Goal: Information Seeking & Learning: Find specific fact

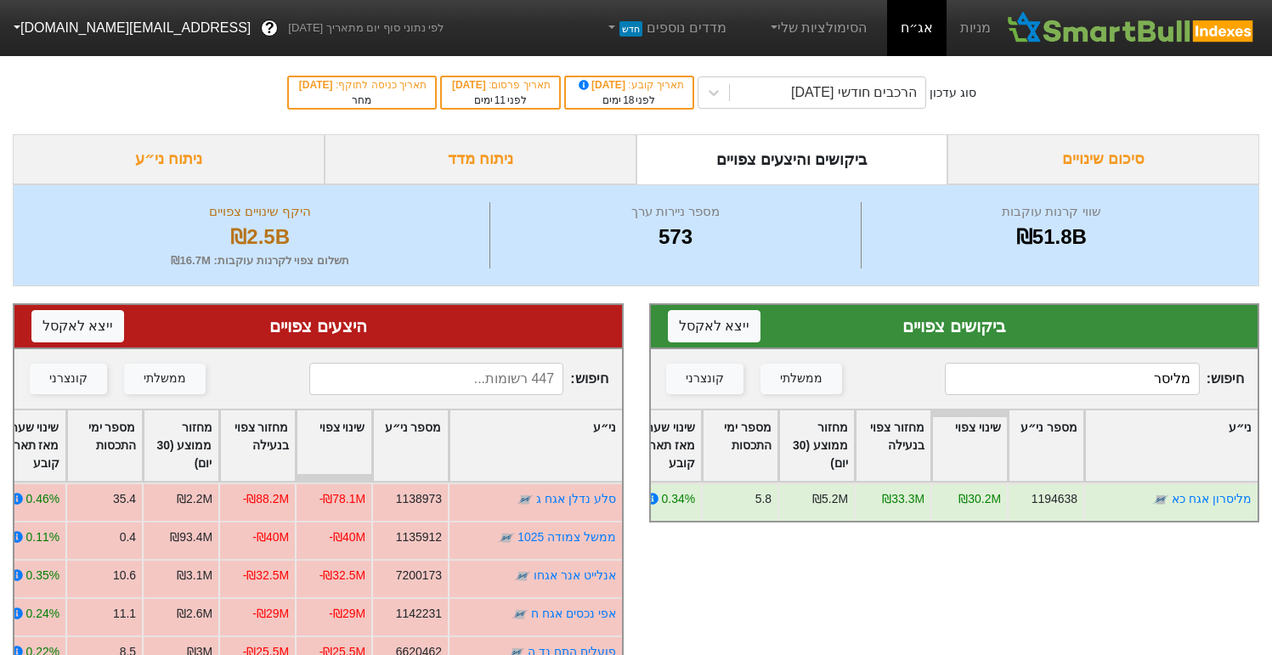
drag, startPoint x: 1118, startPoint y: 368, endPoint x: 1283, endPoint y: 361, distance: 165.8
click at [1271, 361] on html "מניות אג״ח הסימולציות שלי מדדים נוספים חדש לפי נתוני סוף יום מתאריך [DATE] ? [E…" at bounding box center [636, 548] width 1272 height 1096
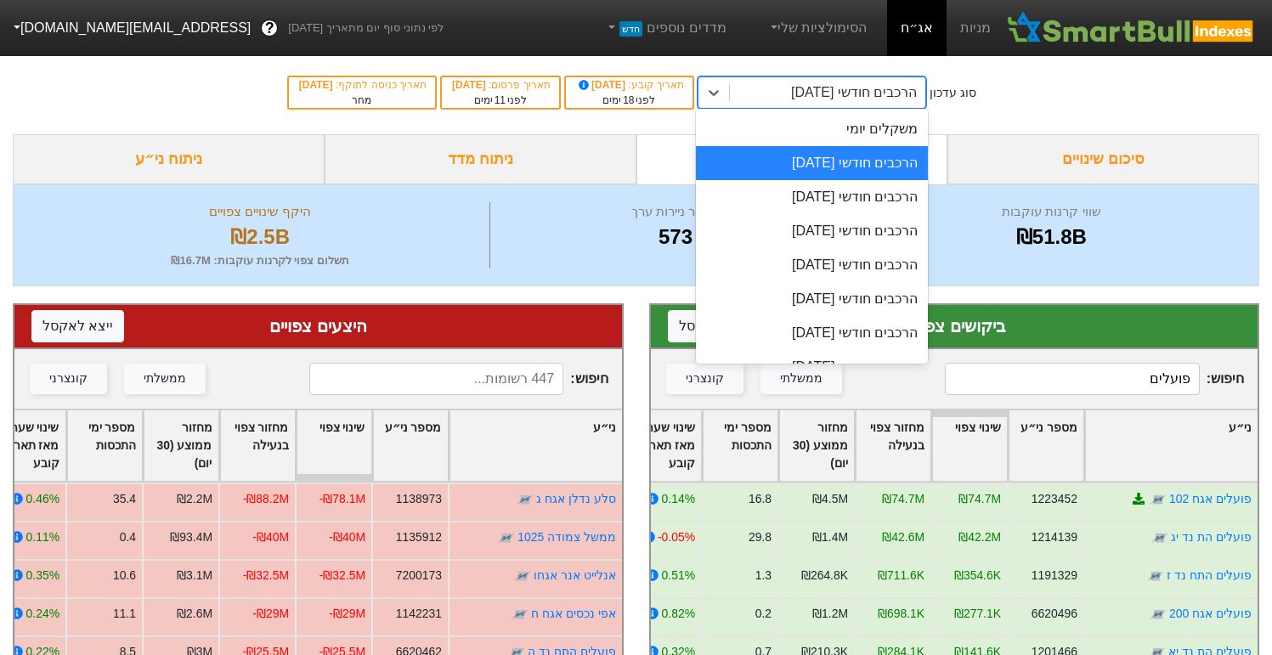
click at [855, 86] on div "הרכבים חודשי [DATE]" at bounding box center [854, 92] width 126 height 20
click at [821, 200] on div "הרכבים חודשי [DATE]" at bounding box center [812, 197] width 232 height 34
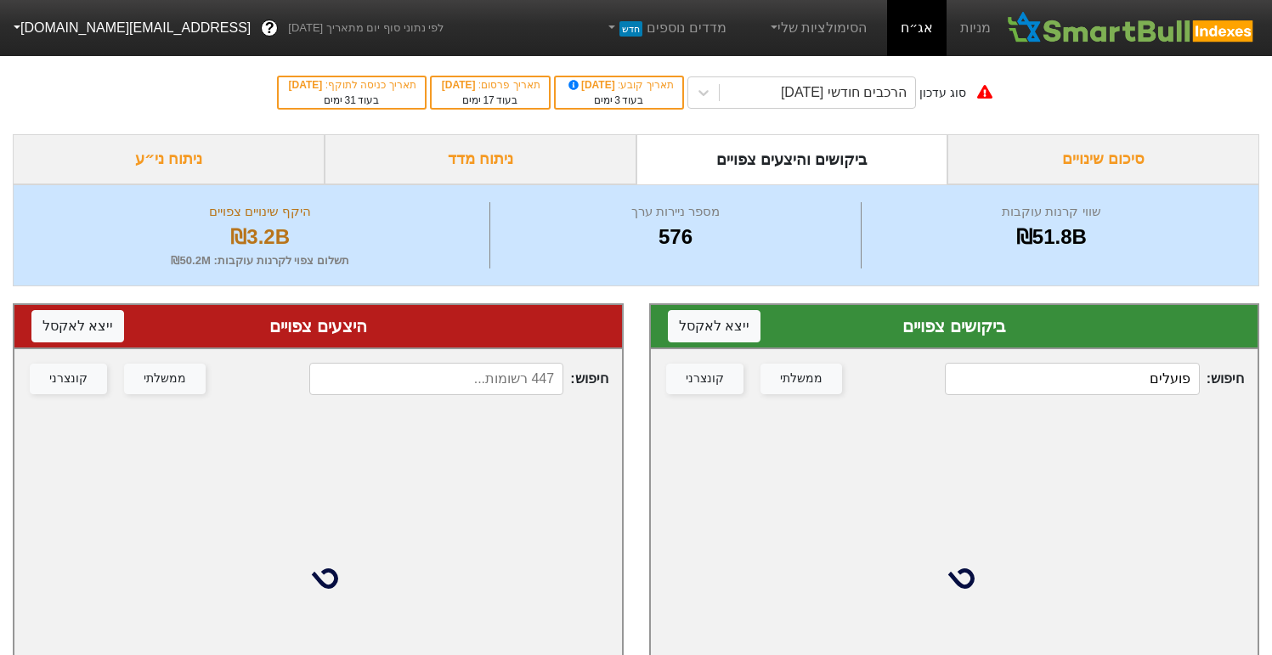
drag, startPoint x: 1125, startPoint y: 384, endPoint x: 1221, endPoint y: 382, distance: 95.1
click at [1221, 384] on span "חיפוש : פועלים" at bounding box center [1094, 379] width 299 height 32
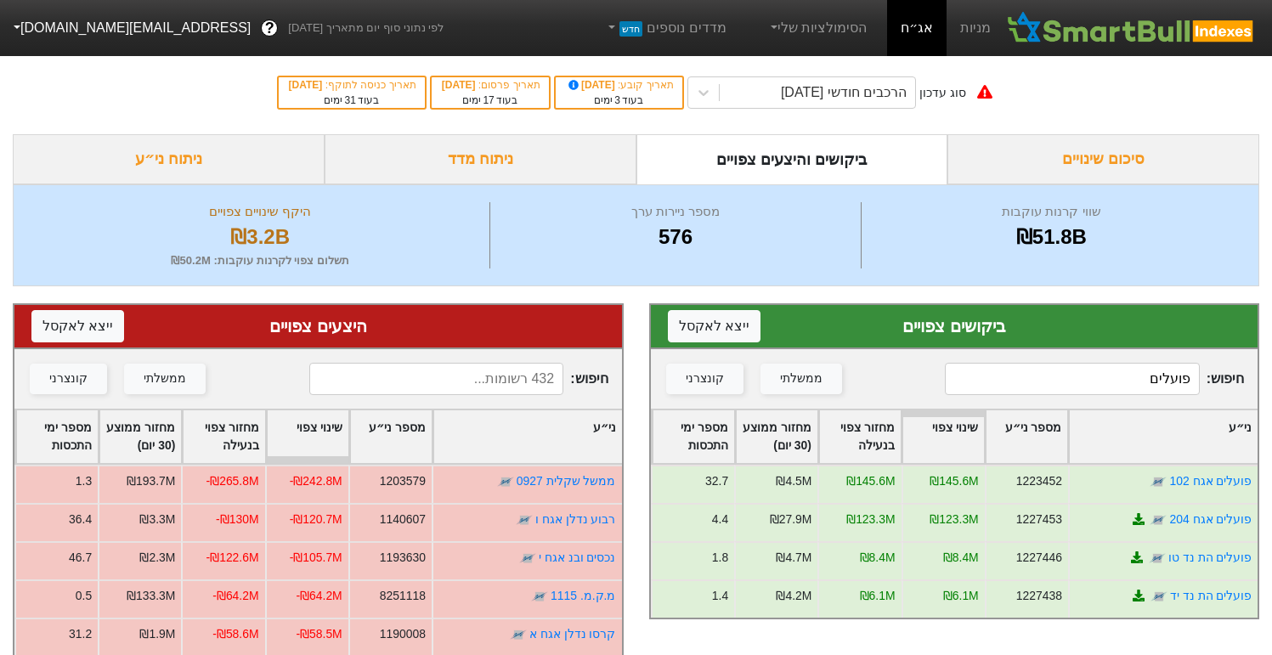
drag, startPoint x: 1110, startPoint y: 378, endPoint x: 1283, endPoint y: 375, distance: 173.3
click at [1271, 375] on html "מניות אג״ח הסימולציות שלי מדדים נוספים חדש לפי נתוני סוף יום מתאריך [DATE] ? [E…" at bounding box center [636, 539] width 1272 height 1078
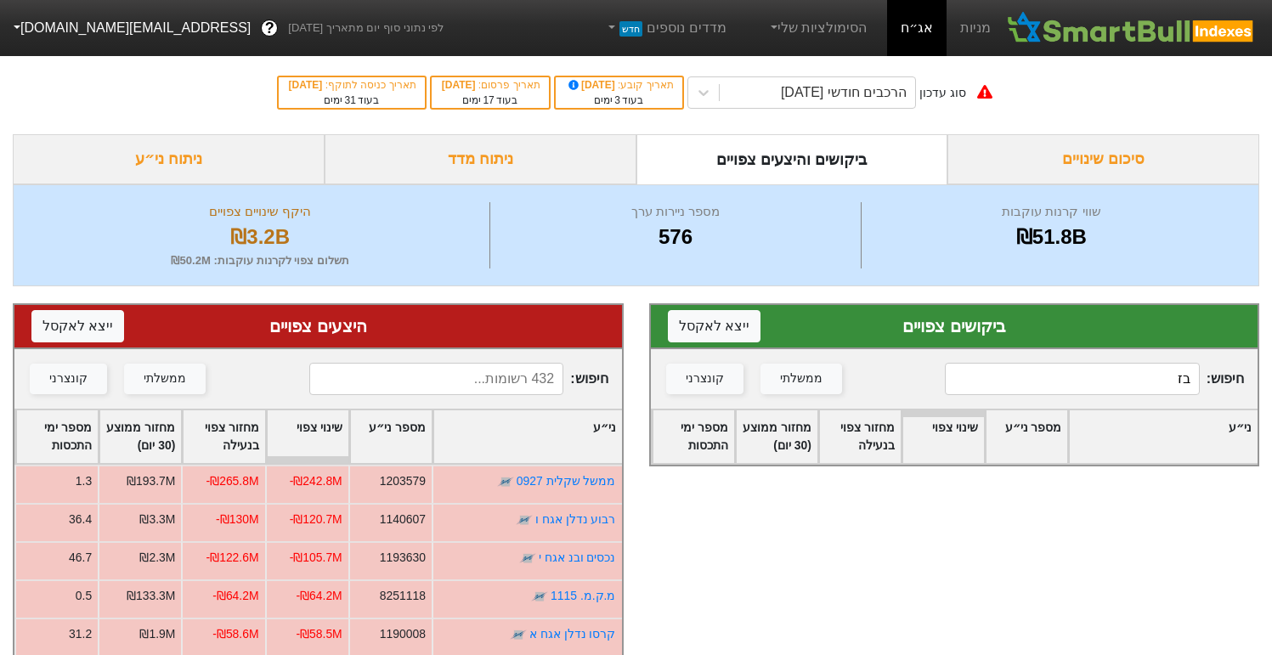
type input "ב"
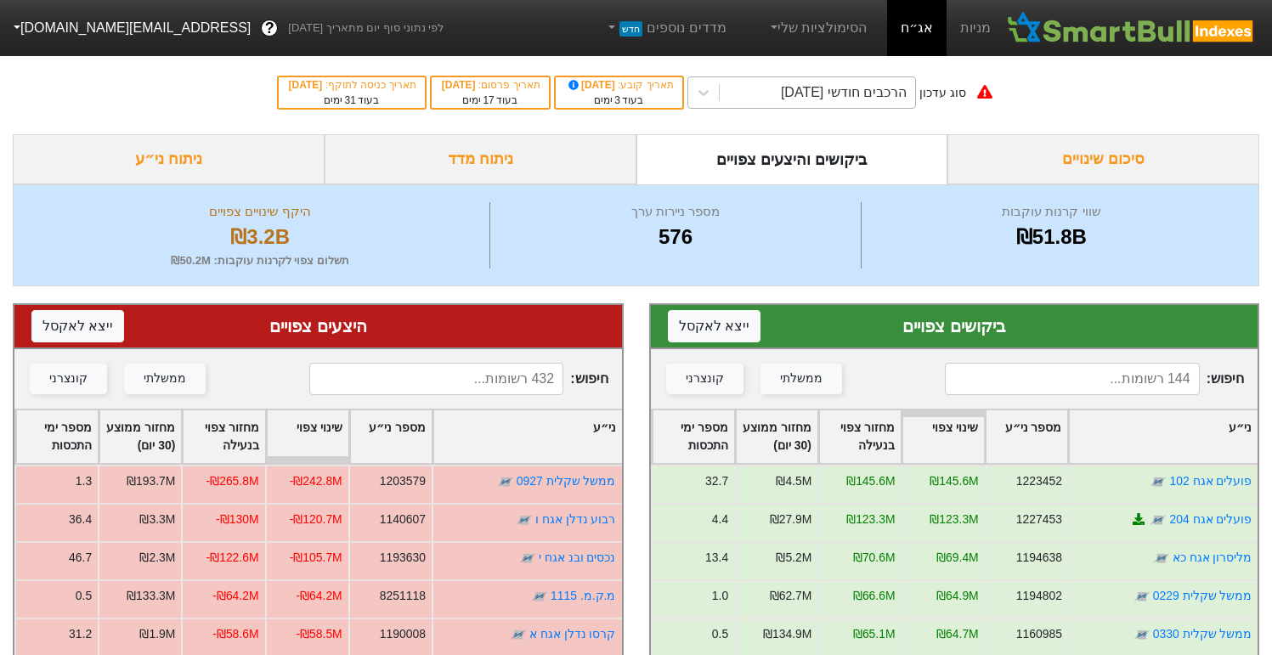
click at [803, 102] on div "הרכבים חודשי [DATE]" at bounding box center [844, 92] width 126 height 20
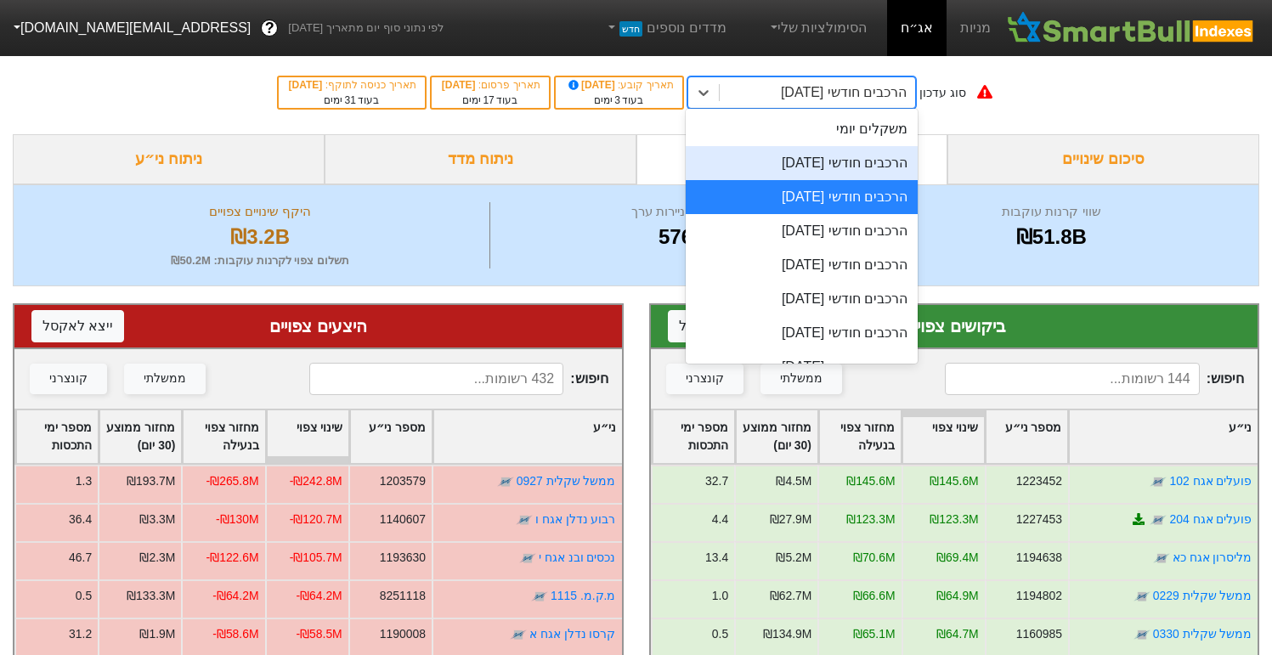
click at [801, 172] on div "הרכבים חודשי [DATE]" at bounding box center [801, 163] width 232 height 34
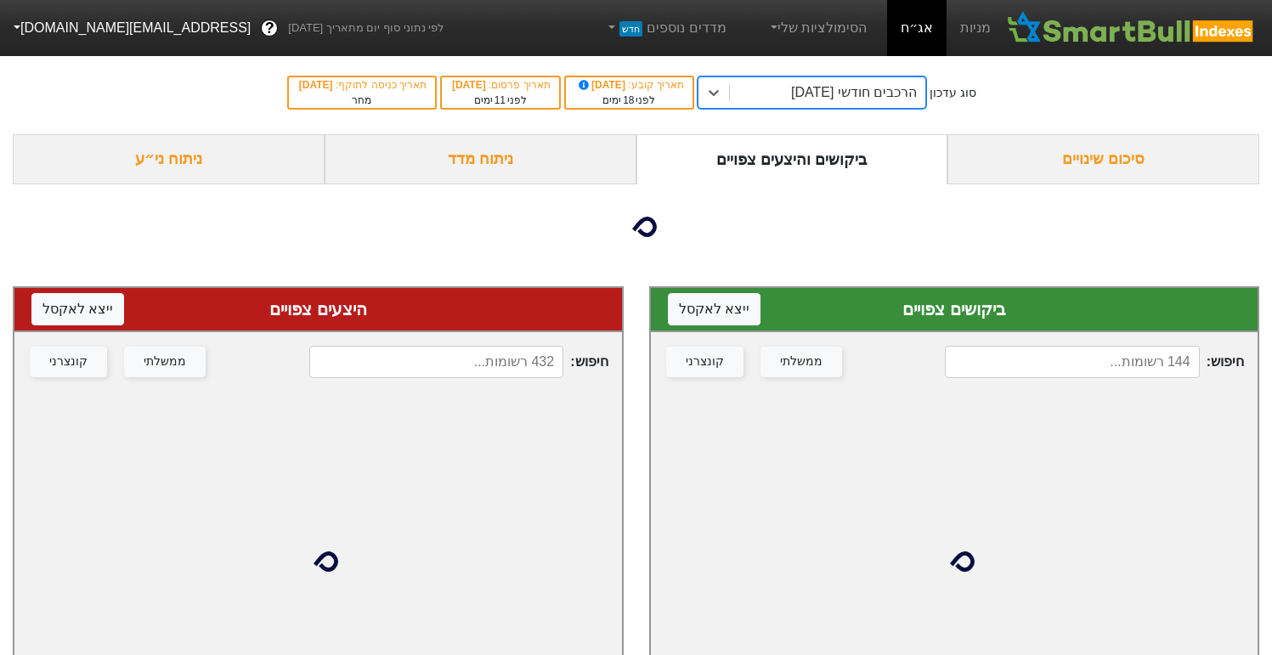
click at [1090, 372] on input at bounding box center [1072, 362] width 254 height 32
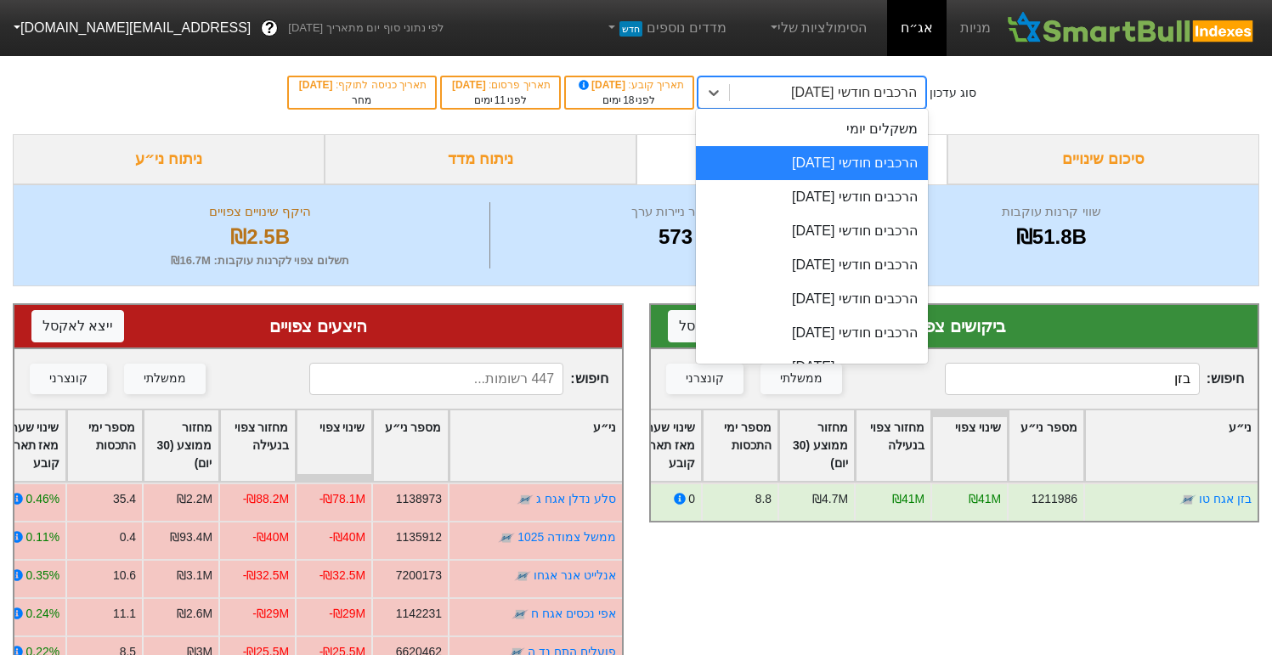
click at [791, 86] on div "הרכבים חודשי [DATE]" at bounding box center [854, 92] width 126 height 20
click at [793, 189] on div "הרכבים חודשי [DATE]" at bounding box center [812, 197] width 232 height 34
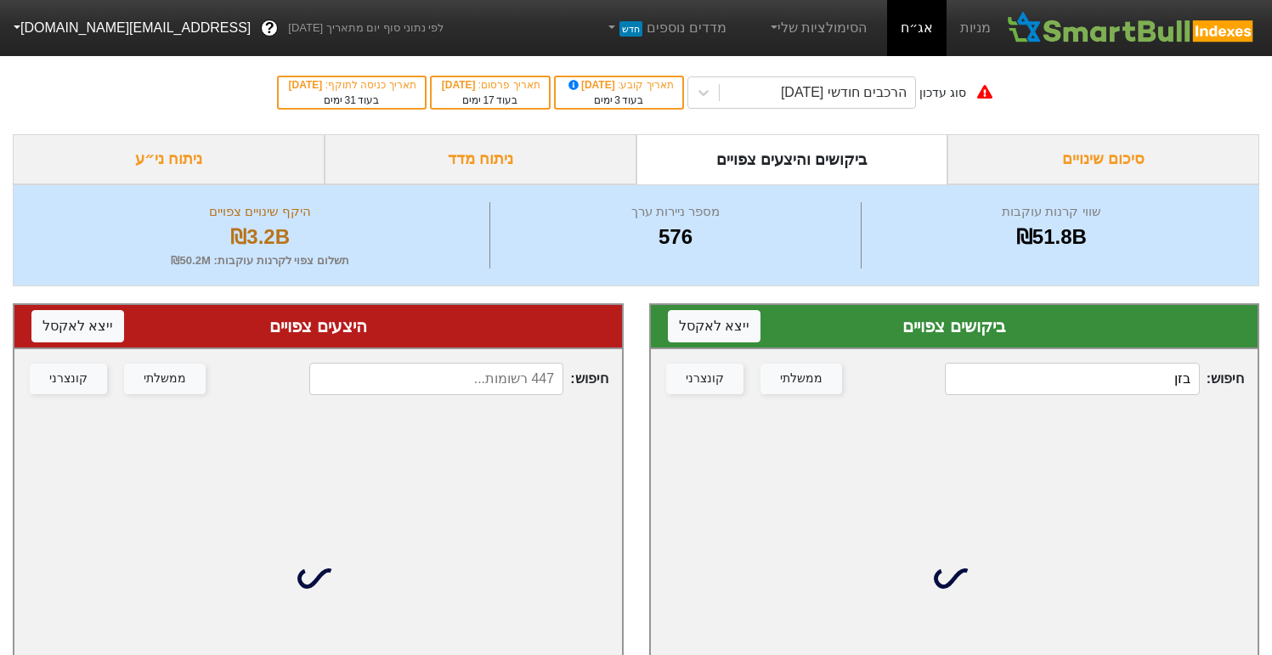
drag, startPoint x: 1109, startPoint y: 376, endPoint x: 1264, endPoint y: 374, distance: 154.6
click at [1264, 374] on div "ביקושים צפויים ייצא ל אקסל חיפוש : בזן ממשלתי קונצרני" at bounding box center [954, 526] width 636 height 481
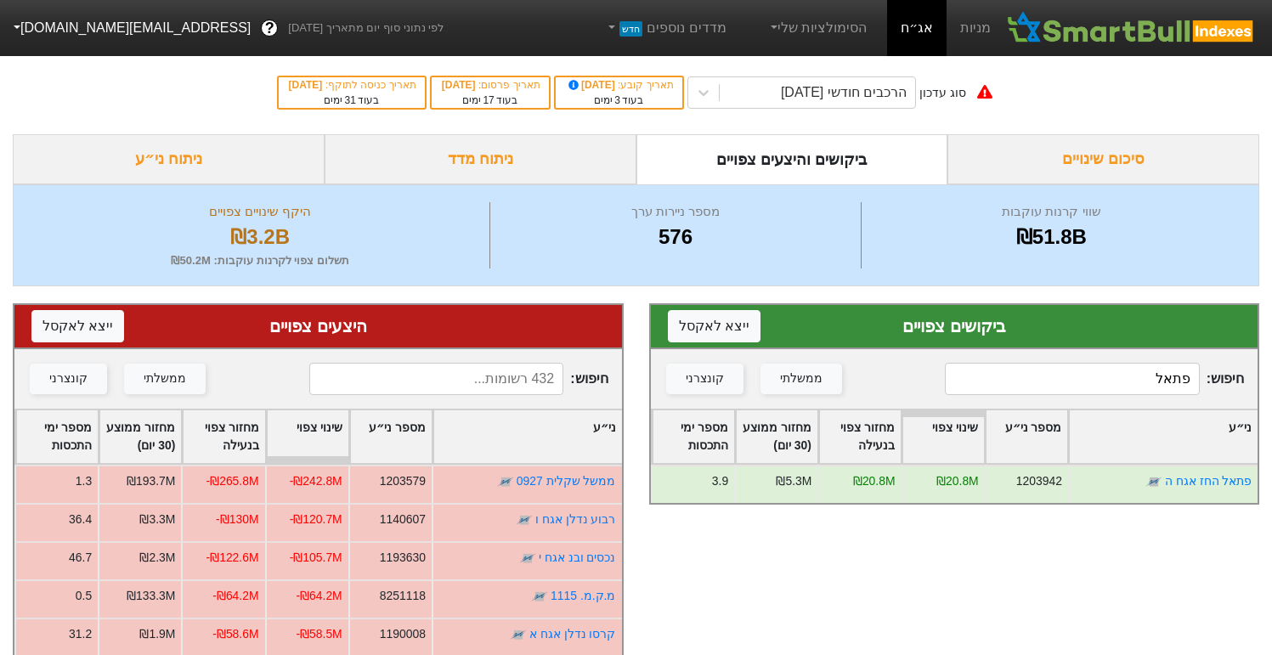
type input "פתאל"
click at [487, 372] on input at bounding box center [436, 379] width 254 height 32
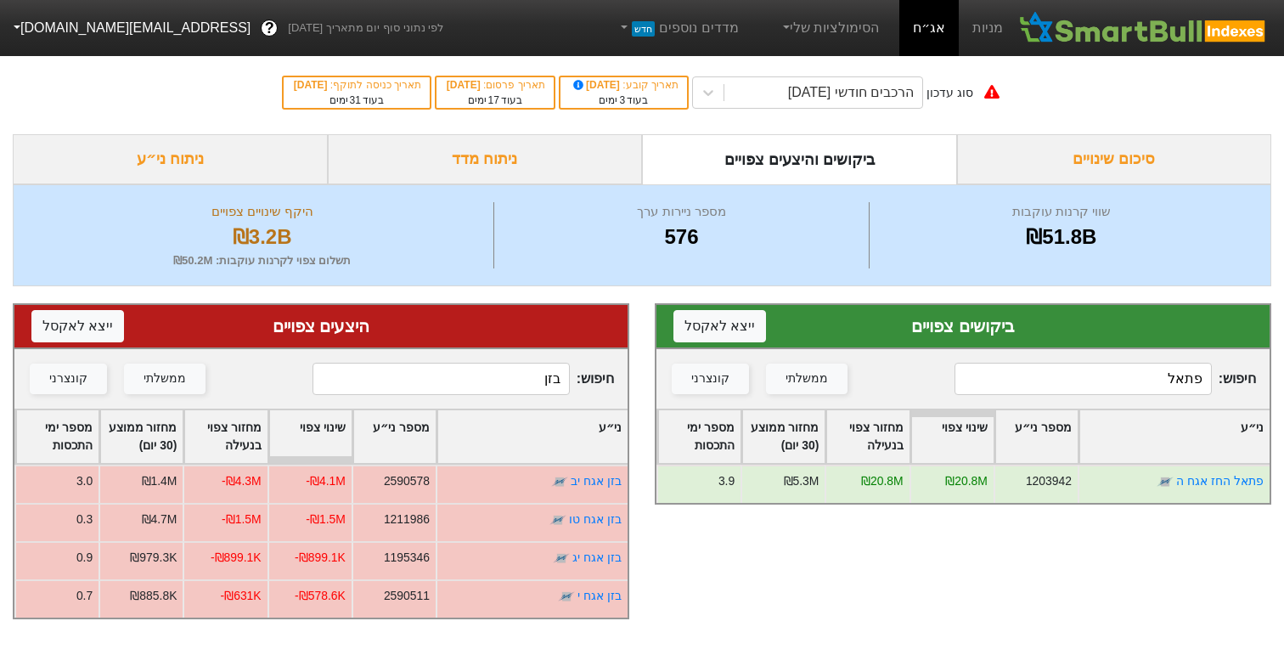
type input "בזן"
drag, startPoint x: 1045, startPoint y: 376, endPoint x: 1228, endPoint y: 376, distance: 183.5
click at [1228, 376] on span "חיפוש : פתאל" at bounding box center [1106, 379] width 302 height 32
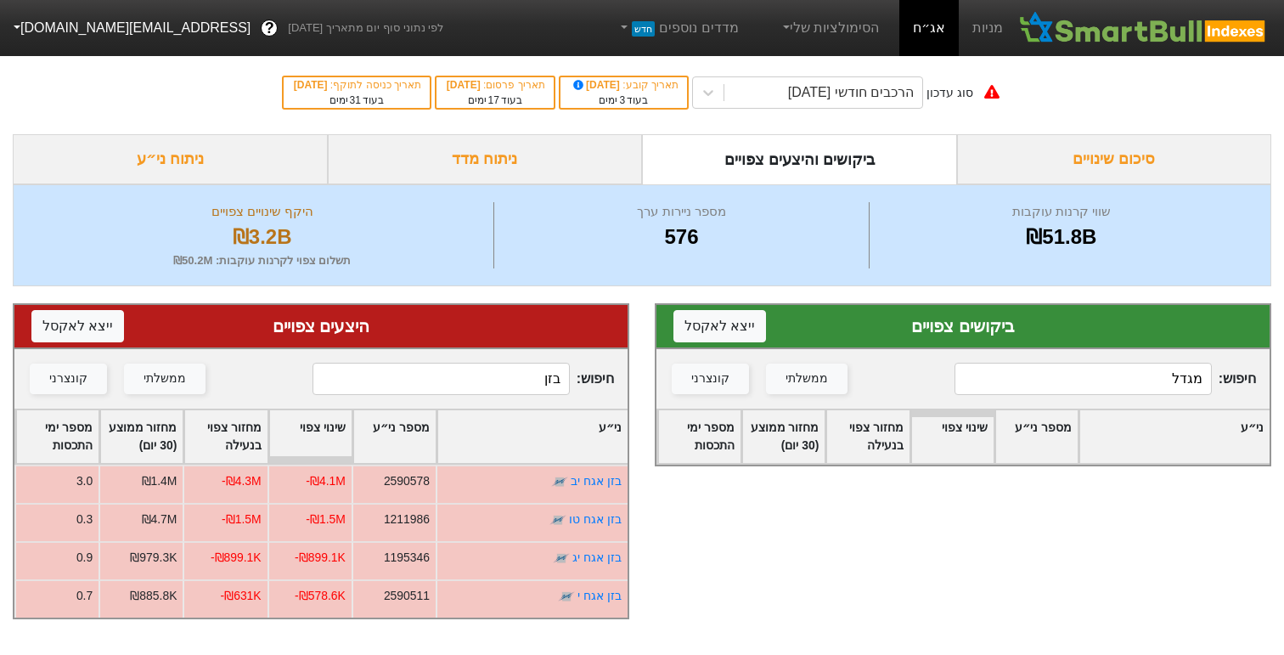
type input "מגדל"
drag, startPoint x: 524, startPoint y: 371, endPoint x: 650, endPoint y: 364, distance: 125.9
click at [650, 364] on div "ביקושים צפויים ייצא ל אקסל חיפוש : מגדל ממשלתי קונצרני ני״ע מספר ני״ע שינוי צפו…" at bounding box center [642, 461] width 1284 height 350
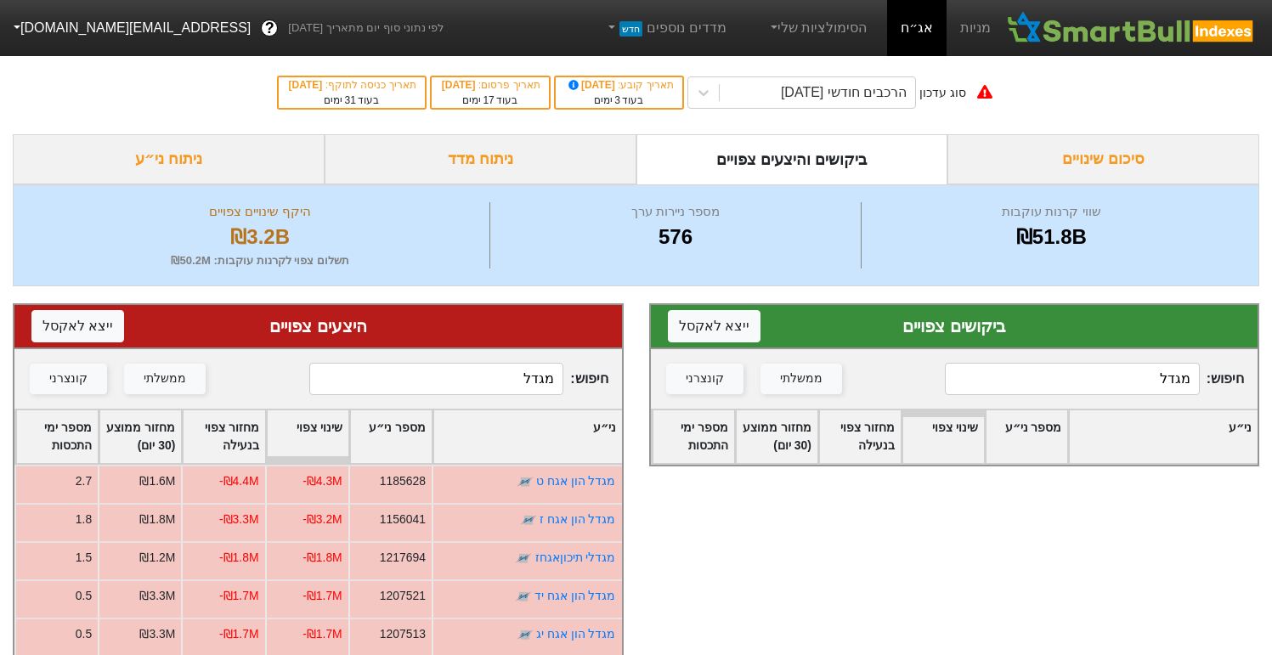
type input "מגדל"
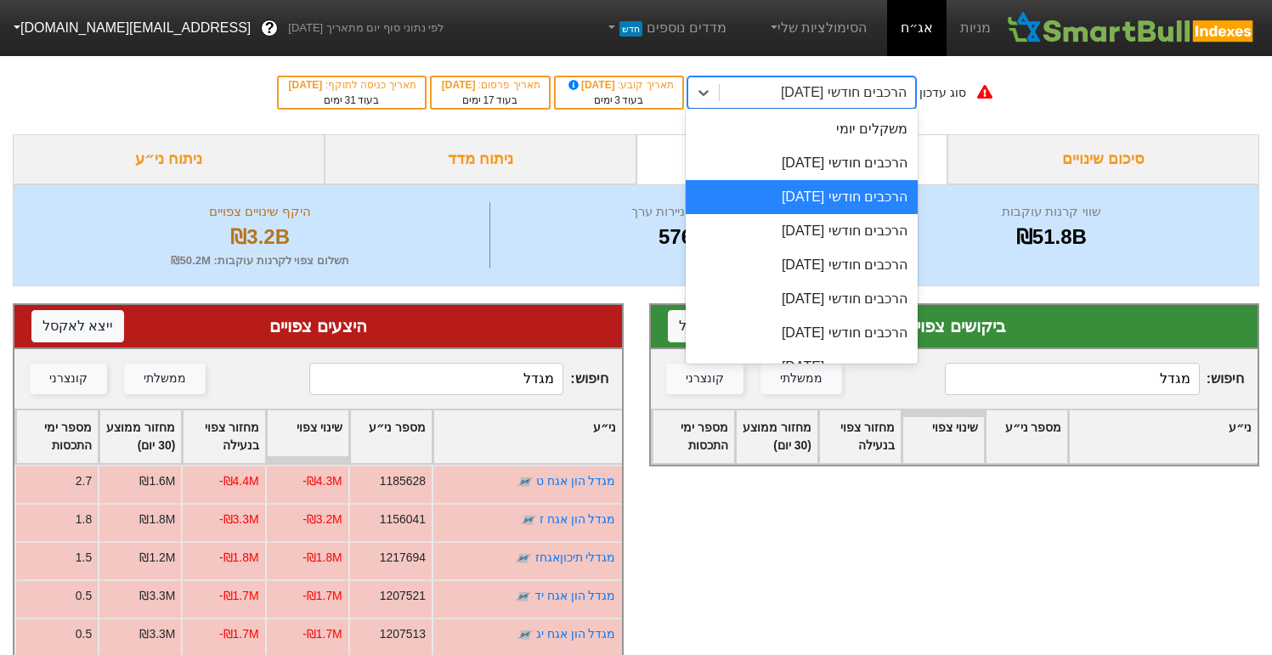
click at [856, 93] on div "הרכבים חודשי [DATE]" at bounding box center [844, 92] width 126 height 20
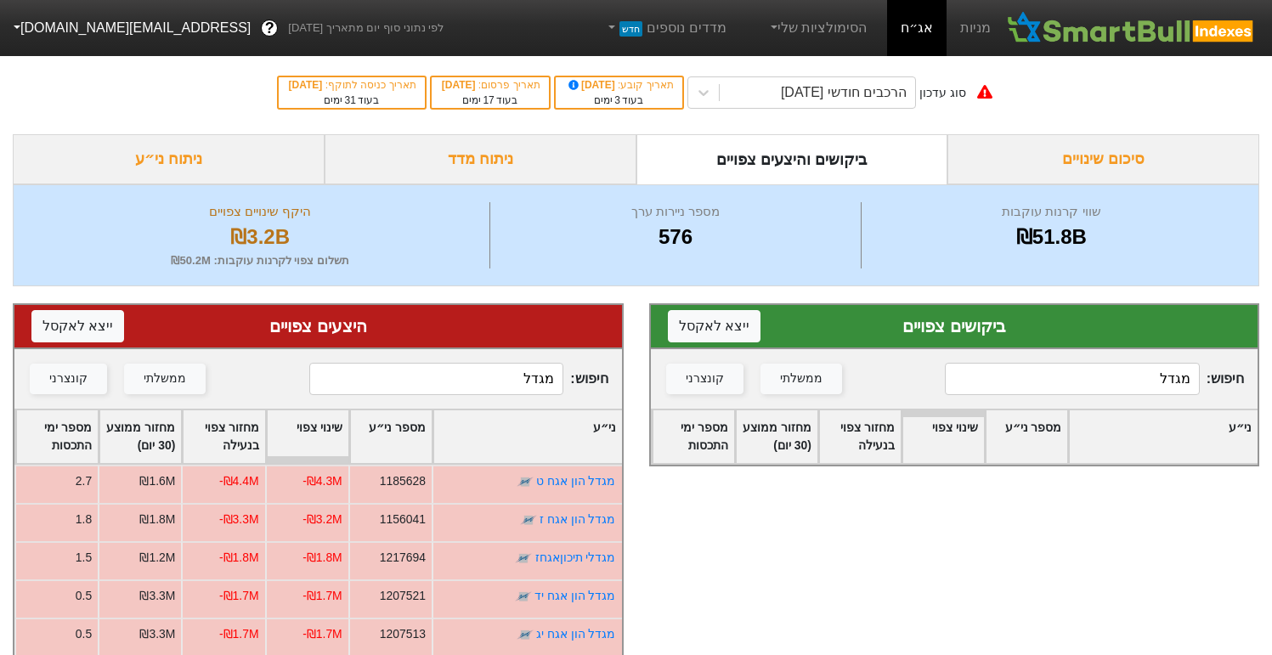
click at [1099, 364] on input "מגדל" at bounding box center [1072, 379] width 254 height 32
drag, startPoint x: 1099, startPoint y: 368, endPoint x: 1261, endPoint y: 368, distance: 161.4
click at [1261, 368] on div "ביקושים צפויים ייצא ל אקסל חיפוש : מגדל ממשלתי קונצרני ני״ע מספר ני״ע שינוי צפו…" at bounding box center [954, 595] width 636 height 618
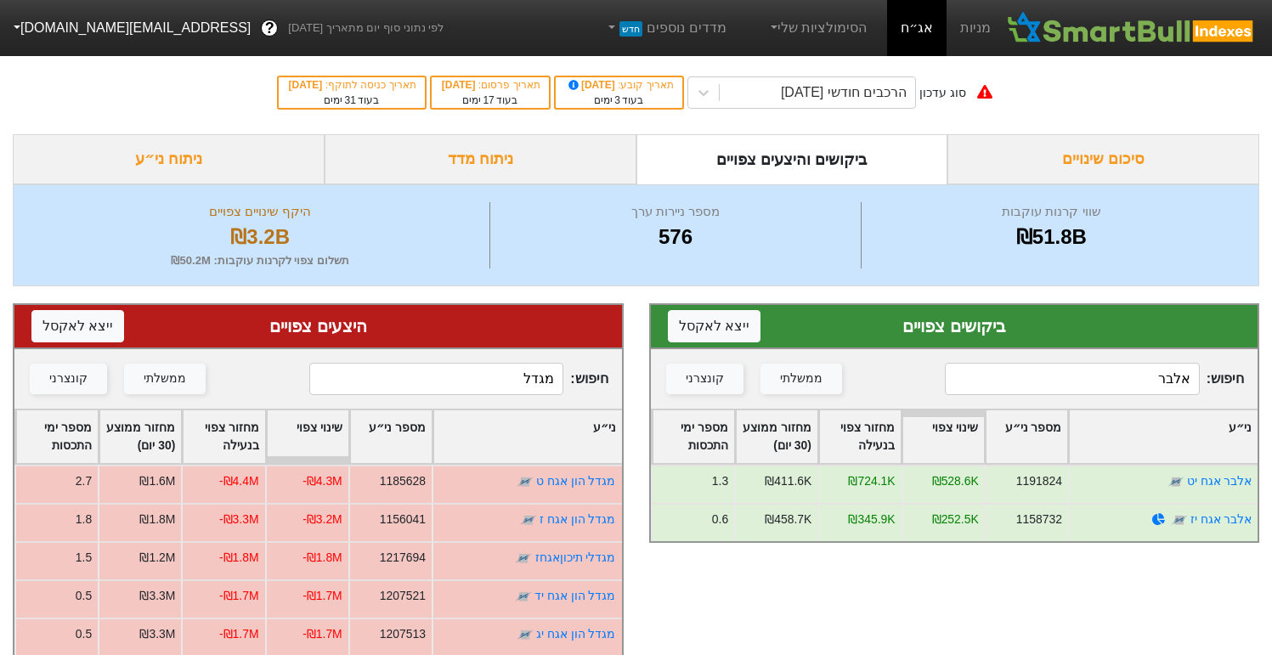
type input "אלבר"
drag, startPoint x: 515, startPoint y: 381, endPoint x: 652, endPoint y: 380, distance: 137.6
click at [652, 380] on div "ביקושים צפויים ייצא ל אקסל חיפוש : אלבר ממשלתי קונצרני ני״ע מספר ני״ע שינוי צפו…" at bounding box center [636, 595] width 1272 height 618
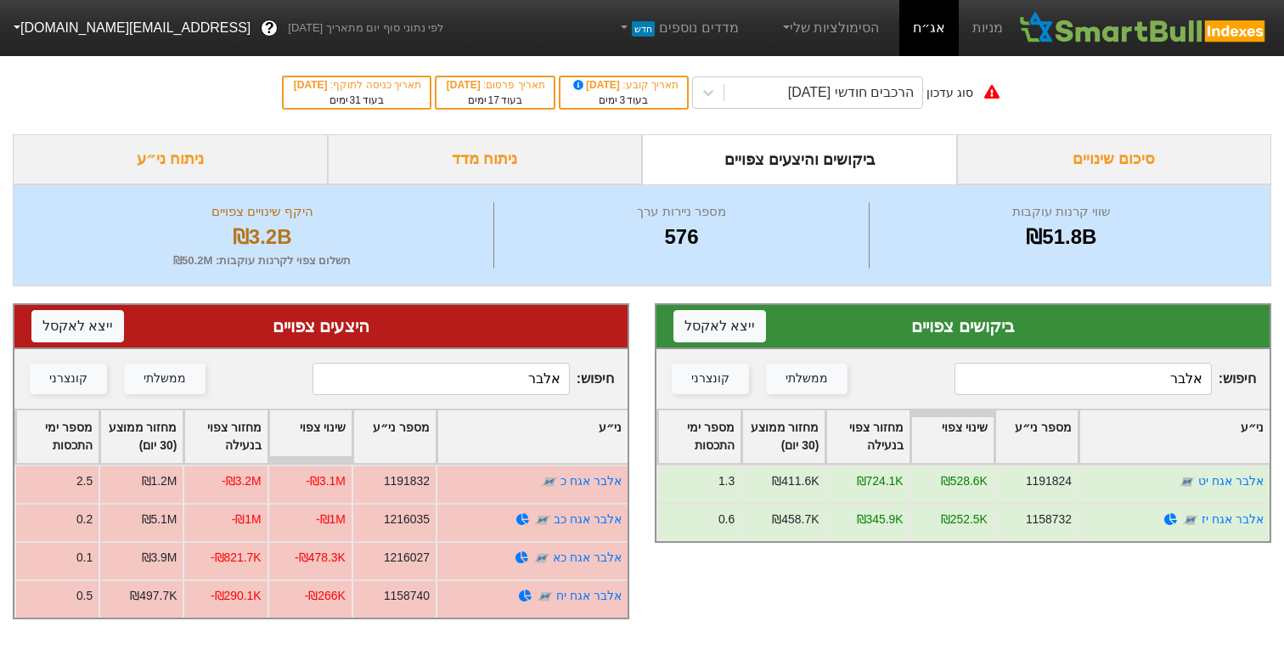
drag, startPoint x: 1097, startPoint y: 386, endPoint x: 1198, endPoint y: 386, distance: 100.2
click at [1126, 386] on input "אלבר" at bounding box center [1083, 379] width 257 height 32
drag, startPoint x: 463, startPoint y: 385, endPoint x: 619, endPoint y: 378, distance: 156.4
click at [616, 380] on div "חיפוש : אלבר ממשלתי קונצרני" at bounding box center [320, 378] width 613 height 59
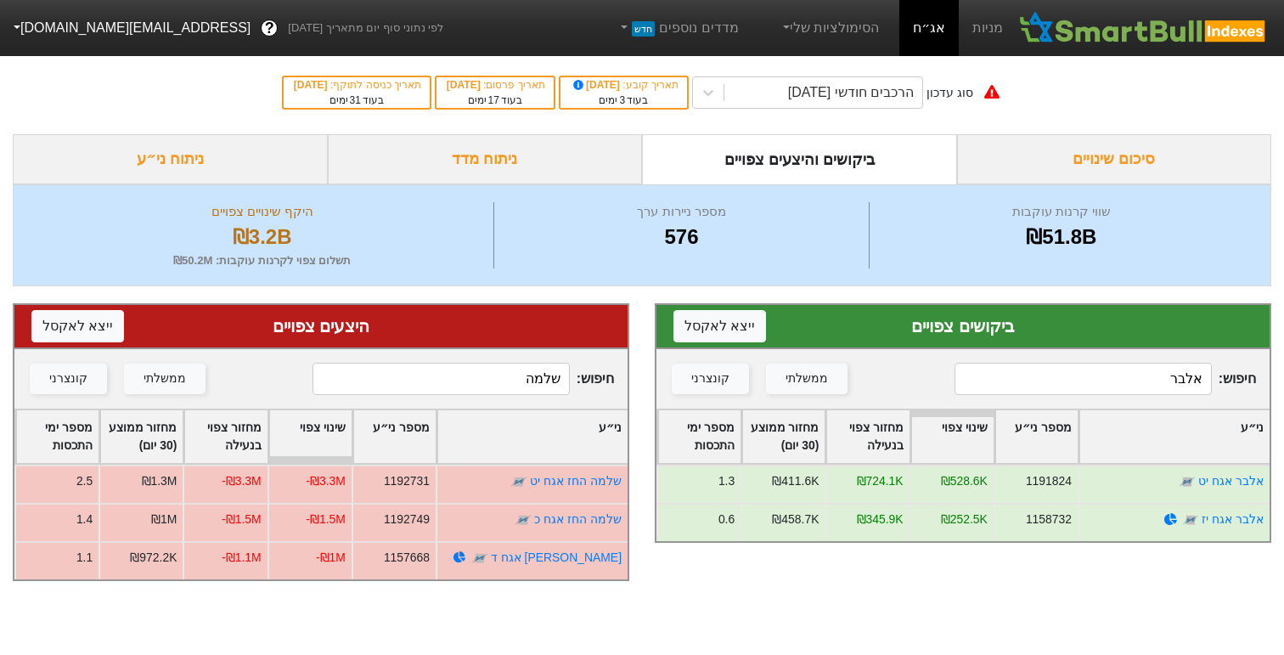
type input "שלמה"
click at [1058, 393] on input "אלבר" at bounding box center [1083, 379] width 257 height 32
drag, startPoint x: 1058, startPoint y: 393, endPoint x: 1231, endPoint y: 393, distance: 173.3
click at [1231, 393] on span "חיפוש : אלבר" at bounding box center [1106, 379] width 302 height 32
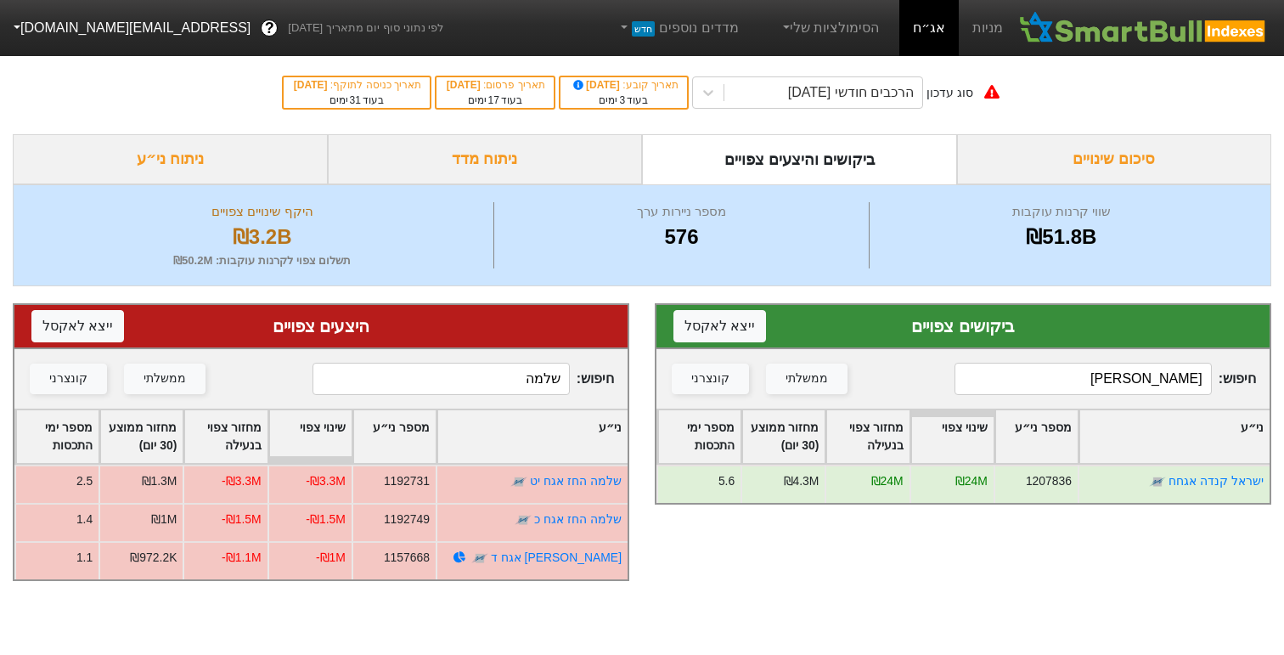
type input "[PERSON_NAME]"
drag, startPoint x: 515, startPoint y: 369, endPoint x: 631, endPoint y: 369, distance: 116.4
click at [631, 369] on div "היצעים צפויים ייצא ל אקסל חיפוש : [PERSON_NAME] ממשלתי קונצרני ני״ע מספר ני״ע ש…" at bounding box center [321, 442] width 642 height 312
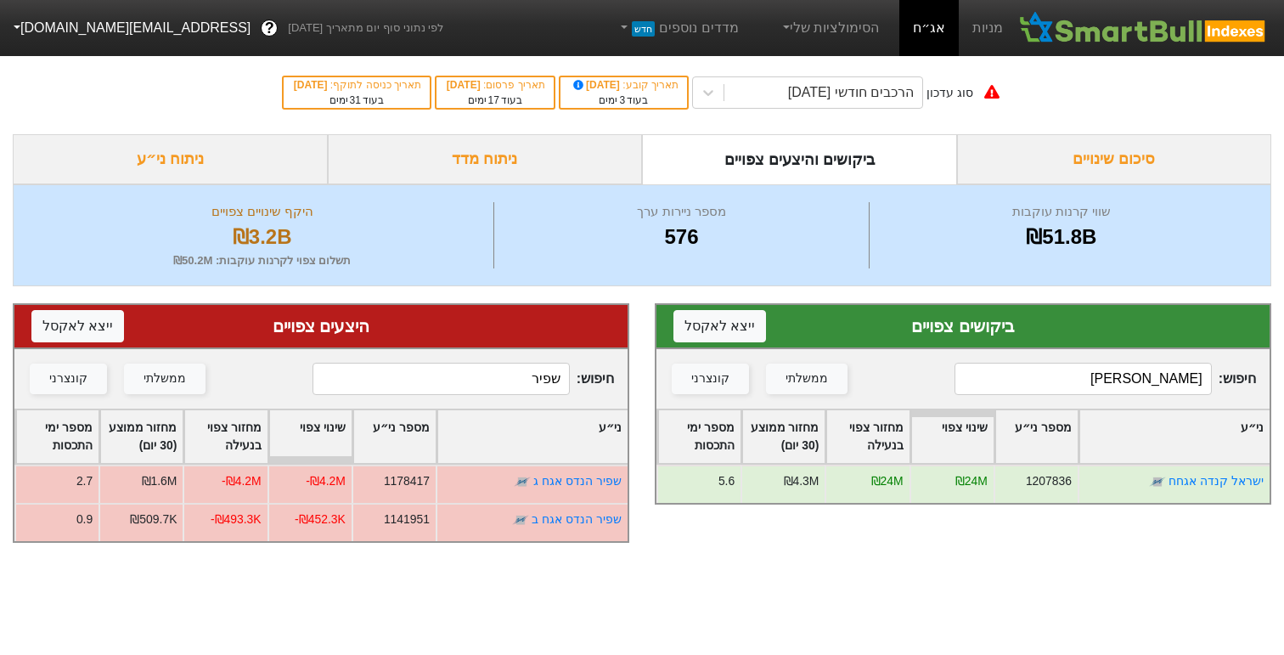
type input "שפיר"
drag, startPoint x: 1124, startPoint y: 376, endPoint x: 1282, endPoint y: 366, distance: 158.3
click at [1271, 366] on div "ביקושים צפויים ייצא ל אקסל חיפוש : [PERSON_NAME] ממשלתי קונצרני ני״ע מספר ני״ע …" at bounding box center [963, 423] width 642 height 274
type input "שפיר"
drag, startPoint x: 499, startPoint y: 370, endPoint x: 633, endPoint y: 371, distance: 133.4
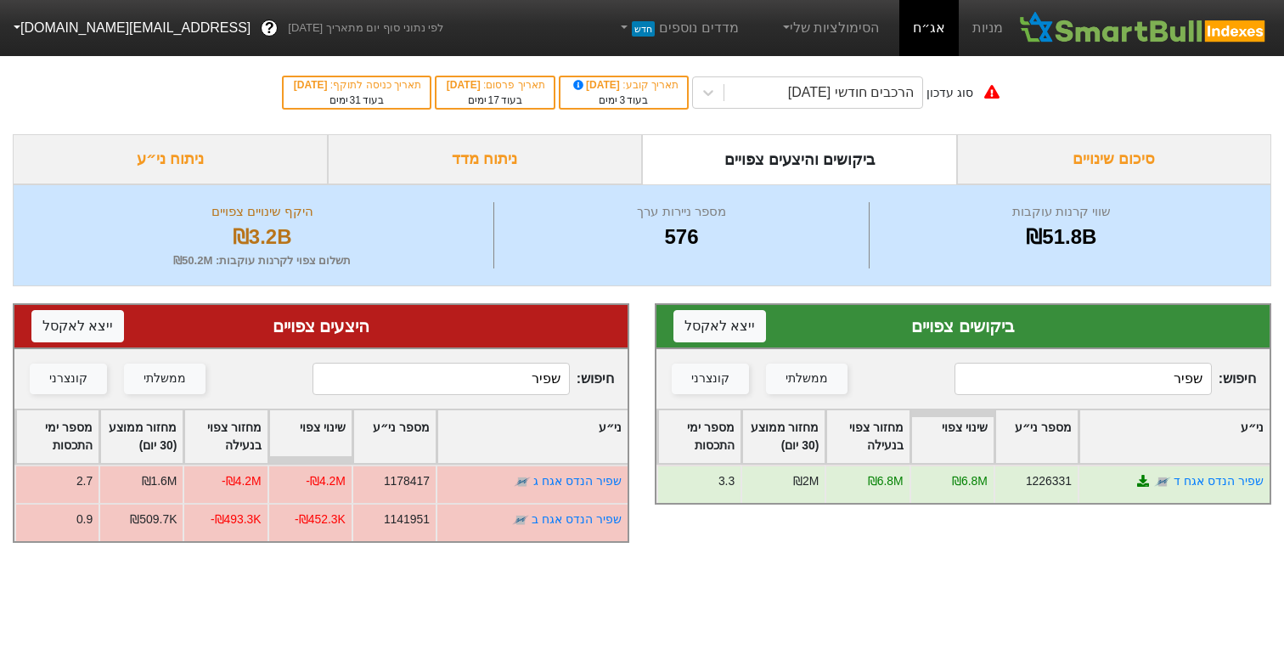
click at [633, 371] on div "היצעים צפויים ייצא ל אקסל חיפוש : שפיר ממשלתי קונצרני ני״ע מספר ני״ע שינוי צפוי…" at bounding box center [321, 423] width 642 height 274
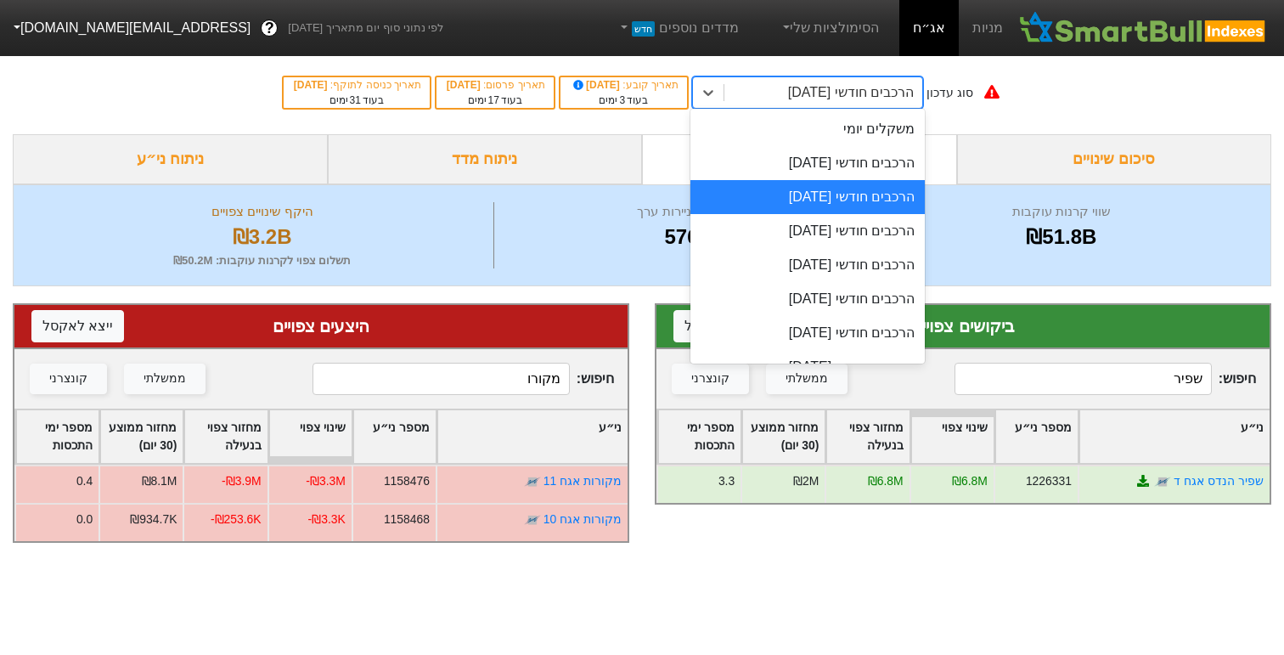
click at [799, 79] on div "הרכבים חודשי [DATE]" at bounding box center [824, 92] width 198 height 31
click at [792, 161] on div "הרכבים חודשי [DATE]" at bounding box center [808, 163] width 234 height 34
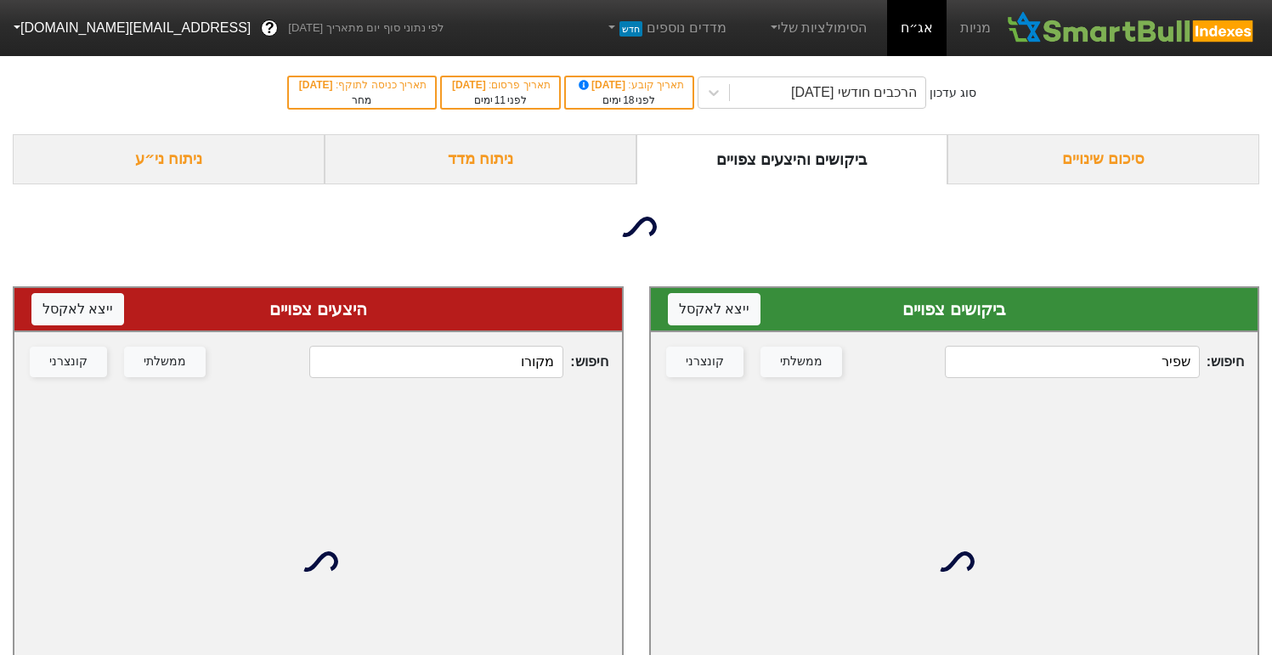
drag, startPoint x: 505, startPoint y: 376, endPoint x: 517, endPoint y: 376, distance: 12.7
click at [519, 376] on input "מקורו" at bounding box center [436, 362] width 254 height 32
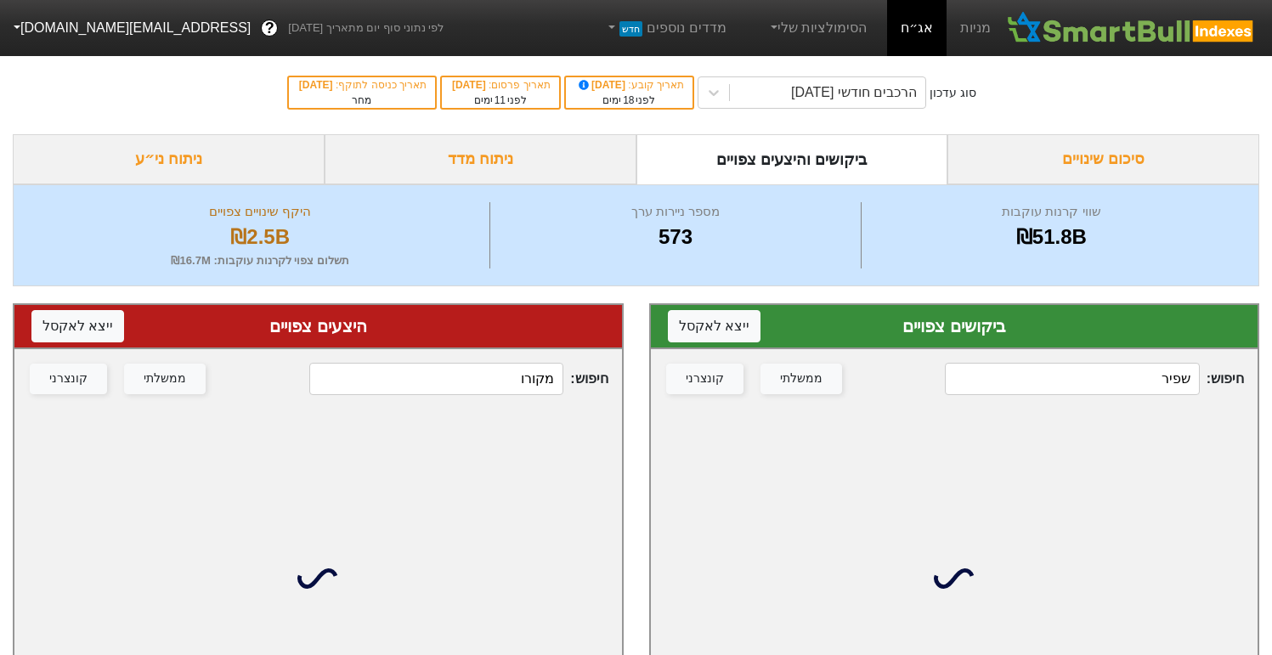
drag, startPoint x: 512, startPoint y: 374, endPoint x: 588, endPoint y: 374, distance: 75.6
click at [587, 374] on span "חיפוש : מקורו" at bounding box center [458, 379] width 299 height 32
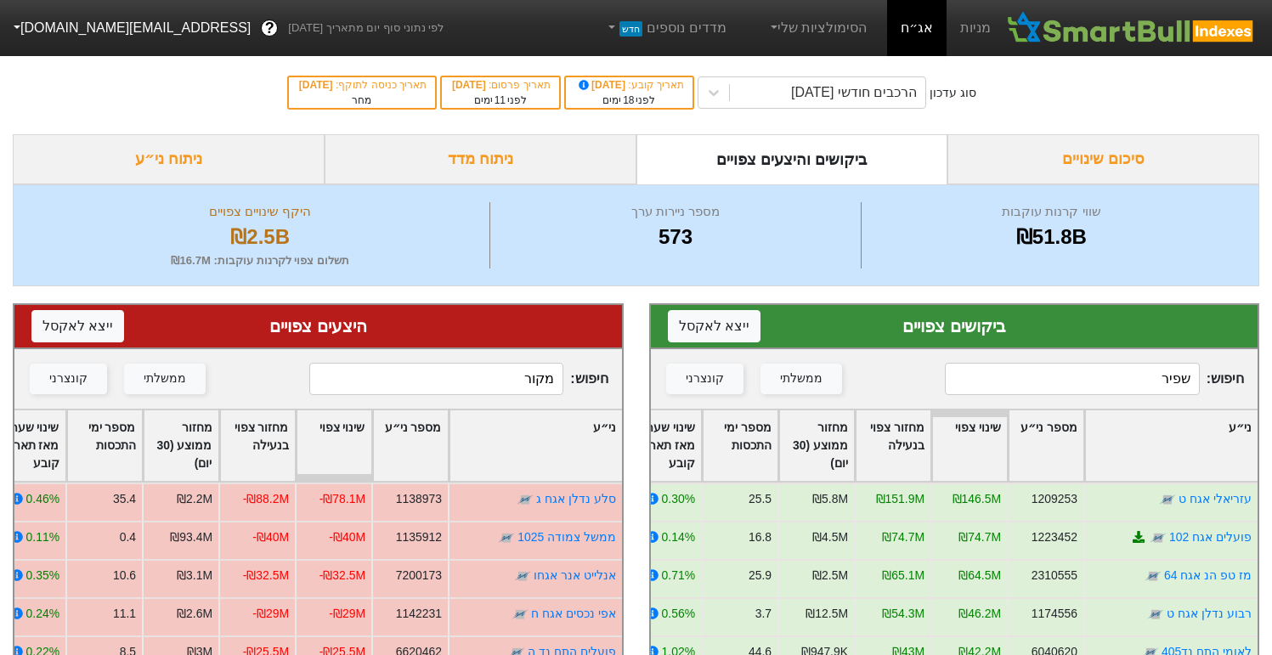
type input "מקורו"
